Goal: Task Accomplishment & Management: Manage account settings

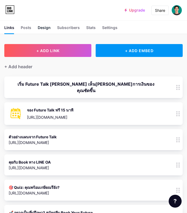
click at [48, 29] on div "Design" at bounding box center [44, 29] width 13 height 9
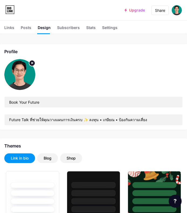
type input "#f5f5f5"
type input "#009688"
type input "#000000"
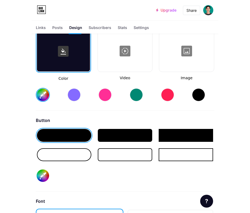
scroll to position [714, 0]
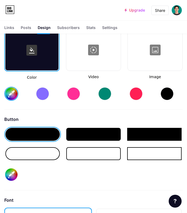
click at [53, 149] on div at bounding box center [32, 153] width 54 height 13
click at [13, 173] on input "#009688" at bounding box center [11, 175] width 12 height 12
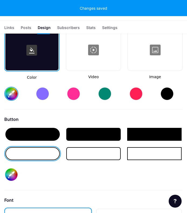
type input "#f5f5f5"
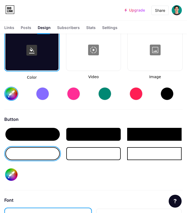
type input "#233dff"
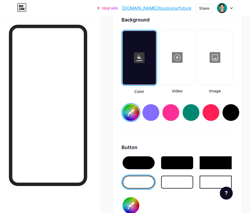
click at [132, 162] on div at bounding box center [138, 163] width 32 height 13
click at [134, 161] on div at bounding box center [138, 163] width 32 height 13
click at [134, 164] on div at bounding box center [138, 163] width 32 height 13
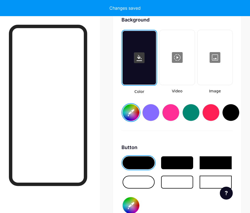
click at [162, 198] on div "Button #233dff" at bounding box center [176, 184] width 111 height 80
type input "#f5f5f5"
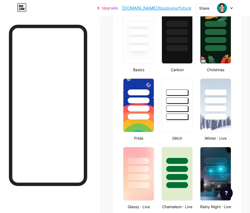
scroll to position [0, 0]
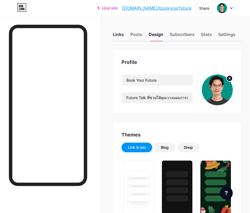
click at [122, 34] on div "Links" at bounding box center [118, 36] width 11 height 10
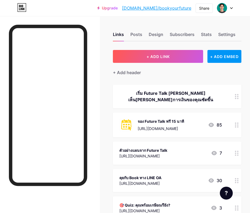
click at [191, 125] on icon at bounding box center [237, 125] width 4 height 5
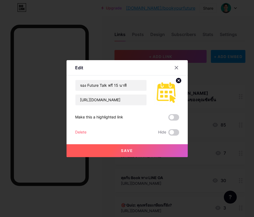
click at [177, 81] on circle at bounding box center [178, 81] width 6 height 6
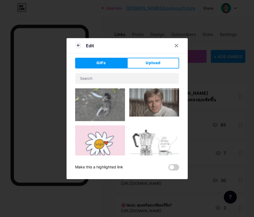
click at [101, 61] on span "GIFs" at bounding box center [100, 63] width 9 height 6
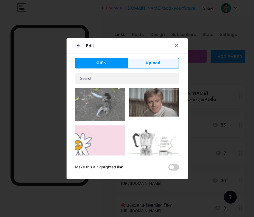
click at [149, 62] on span "Upload" at bounding box center [152, 63] width 15 height 6
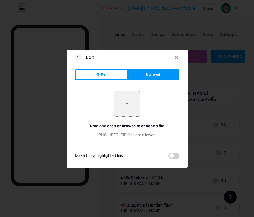
click at [129, 100] on input "file" at bounding box center [126, 103] width 25 height 25
type input "C:\fakepath\book icon.png"
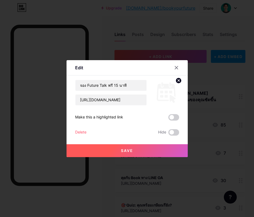
click at [142, 154] on button "Save" at bounding box center [126, 151] width 121 height 13
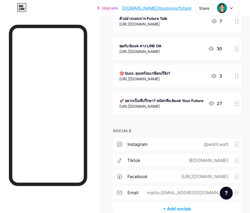
scroll to position [161, 0]
